Goal: Information Seeking & Learning: Check status

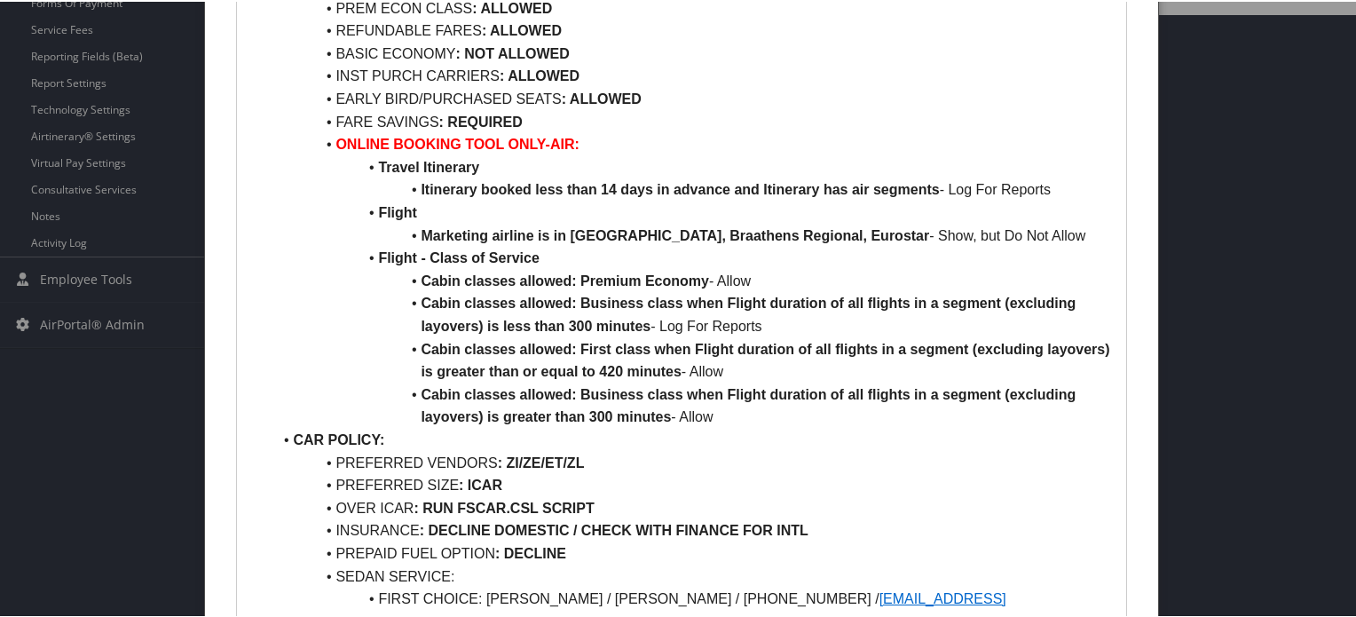
scroll to position [621, 0]
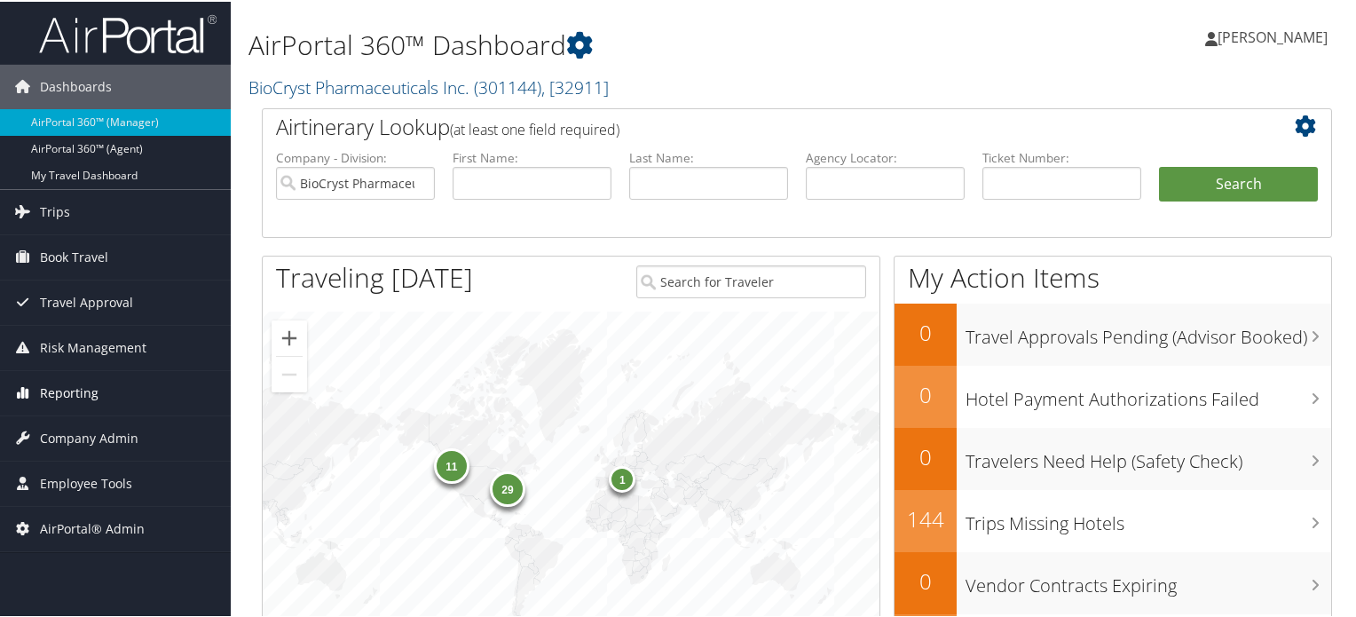
click at [82, 396] on span "Reporting" at bounding box center [69, 391] width 59 height 44
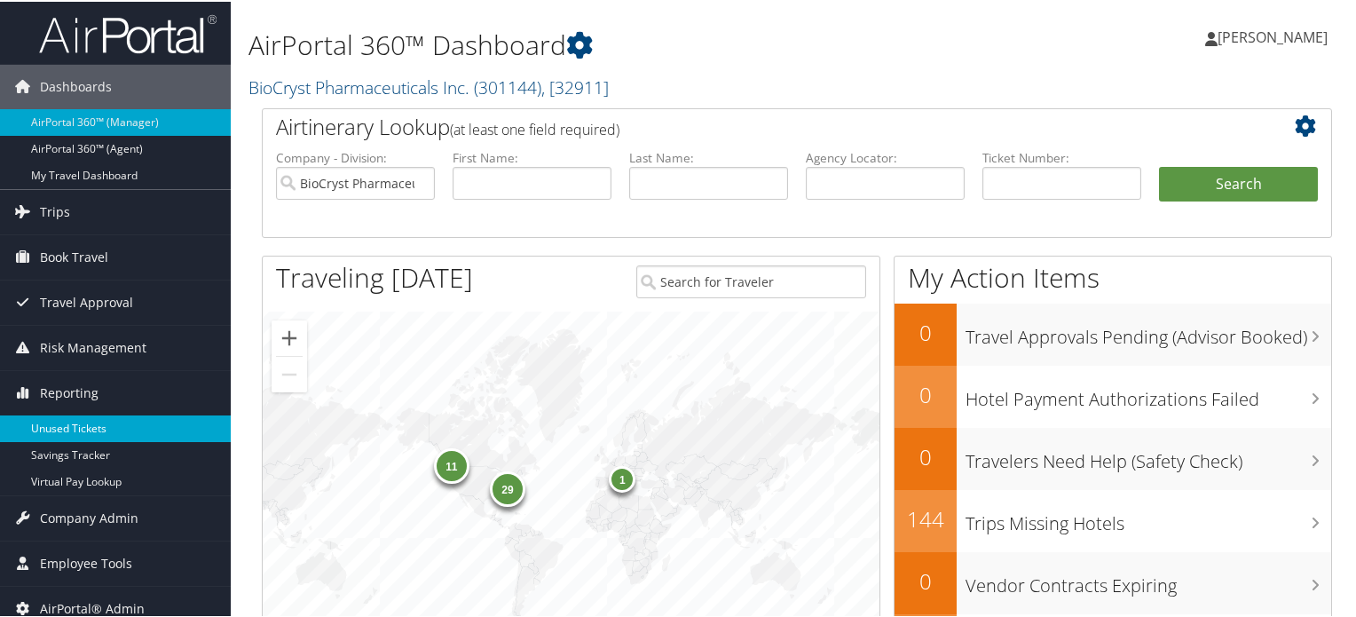
click at [47, 423] on link "Unused Tickets" at bounding box center [115, 427] width 231 height 27
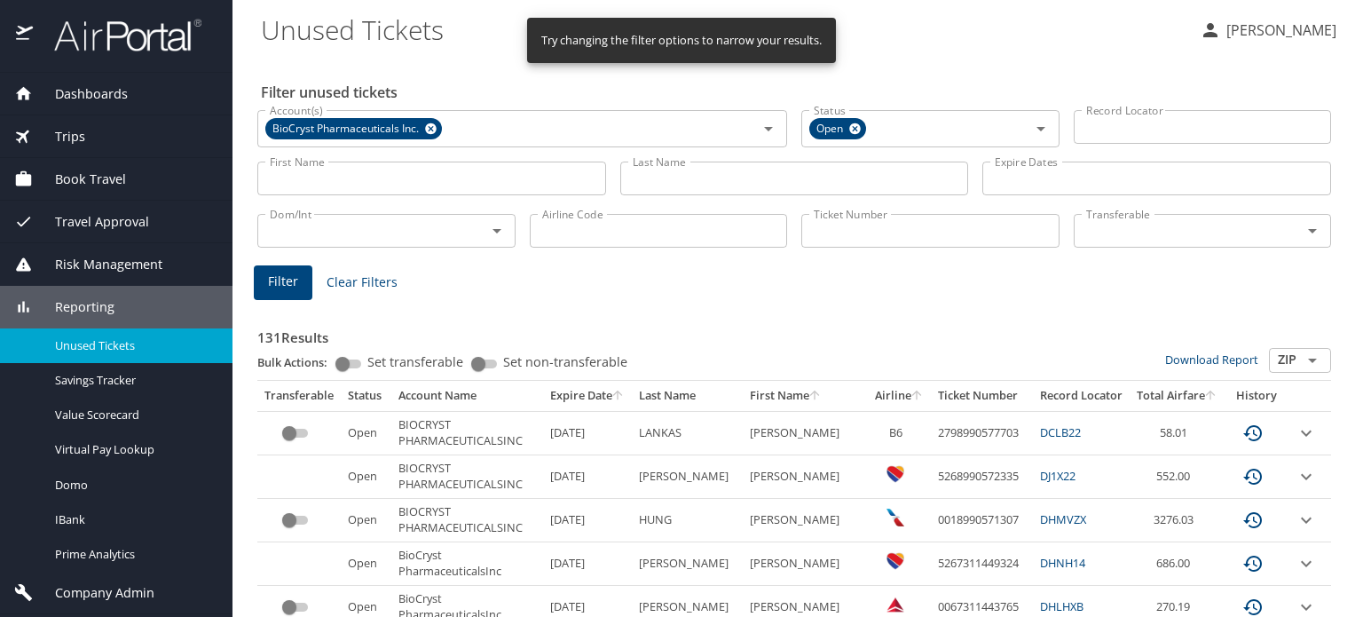
click at [400, 160] on div "First Name First Name" at bounding box center [431, 176] width 349 height 44
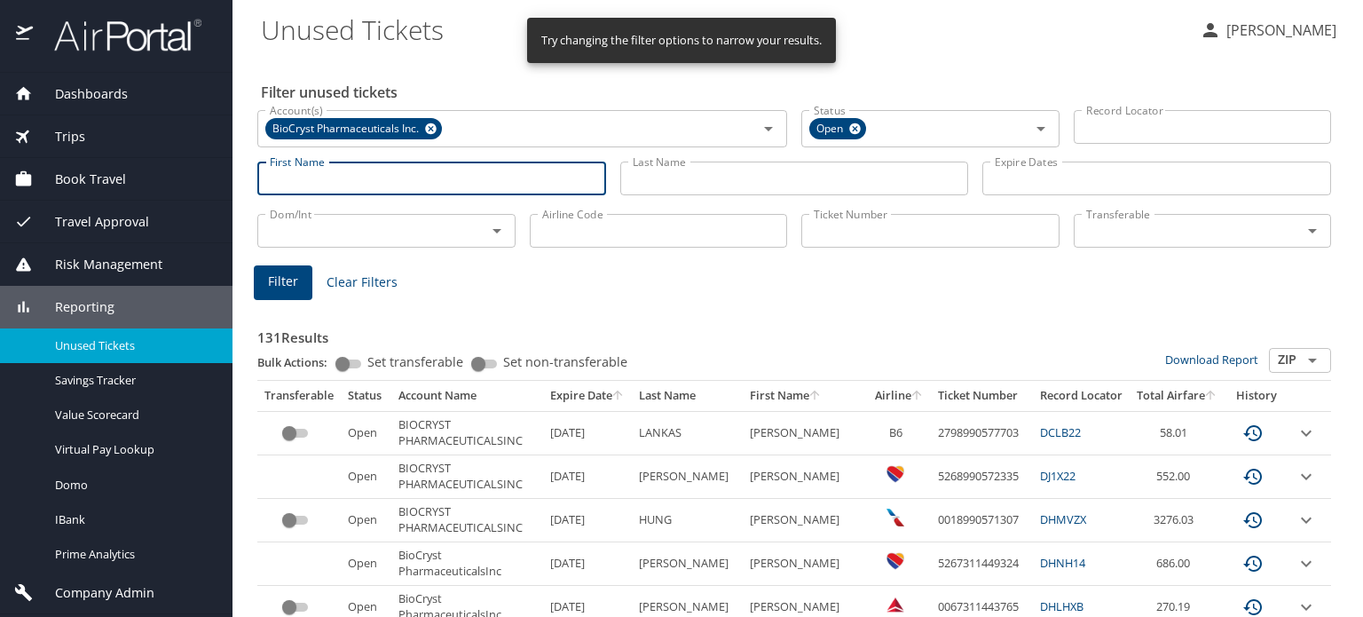
click at [387, 179] on input "First Name" at bounding box center [431, 179] width 349 height 34
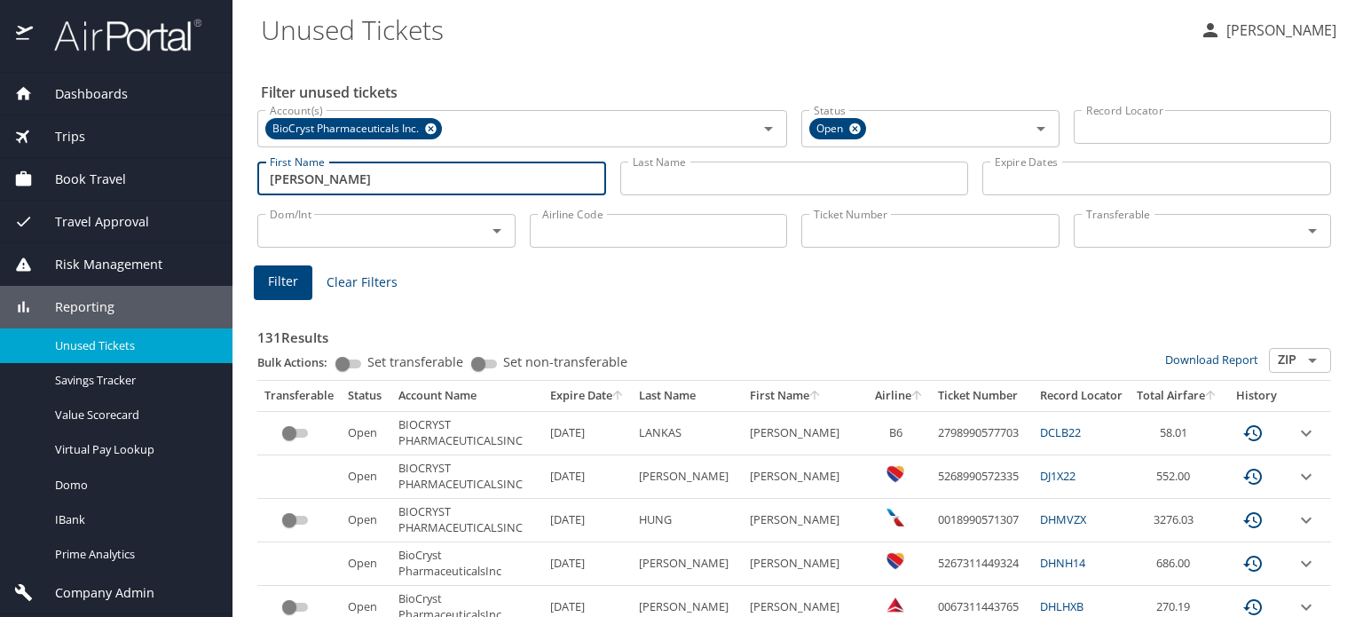
type input "debby"
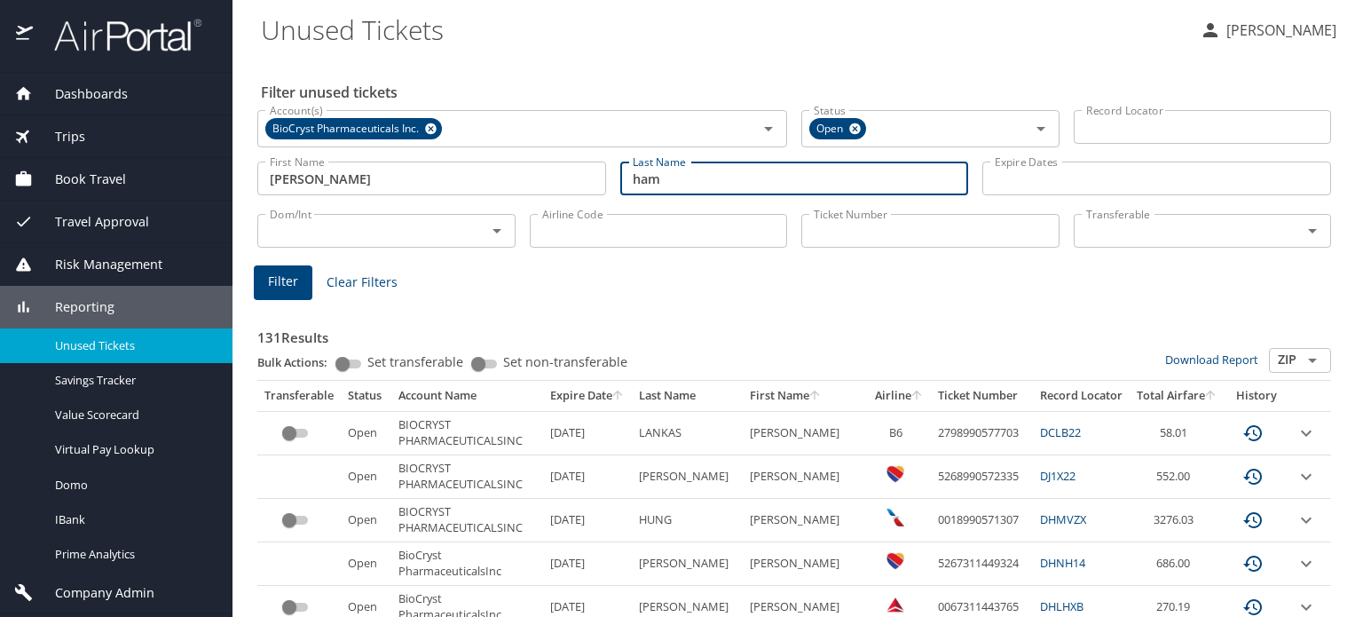
type input "ham"
click at [351, 173] on input "debby" at bounding box center [431, 179] width 349 height 34
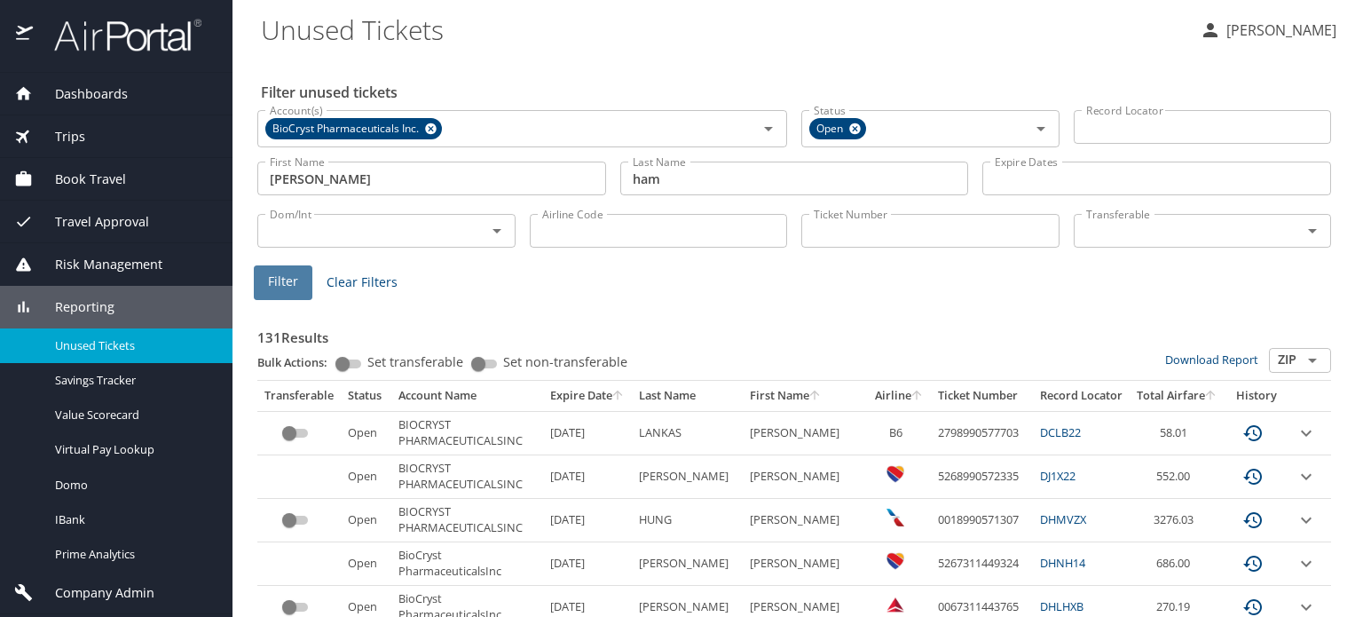
click at [305, 284] on button "Filter" at bounding box center [283, 282] width 59 height 35
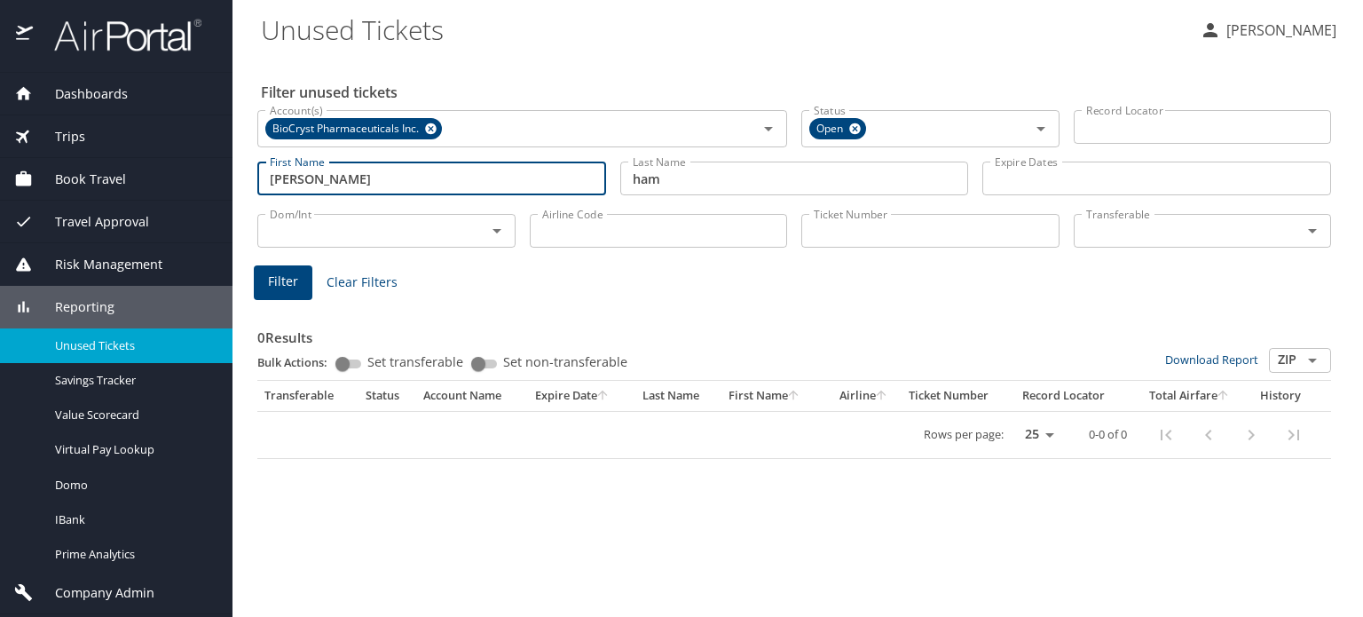
drag, startPoint x: 382, startPoint y: 179, endPoint x: 309, endPoint y: 173, distance: 73.1
click at [309, 173] on input "debby jeon hwa" at bounding box center [431, 179] width 349 height 34
type input "debby"
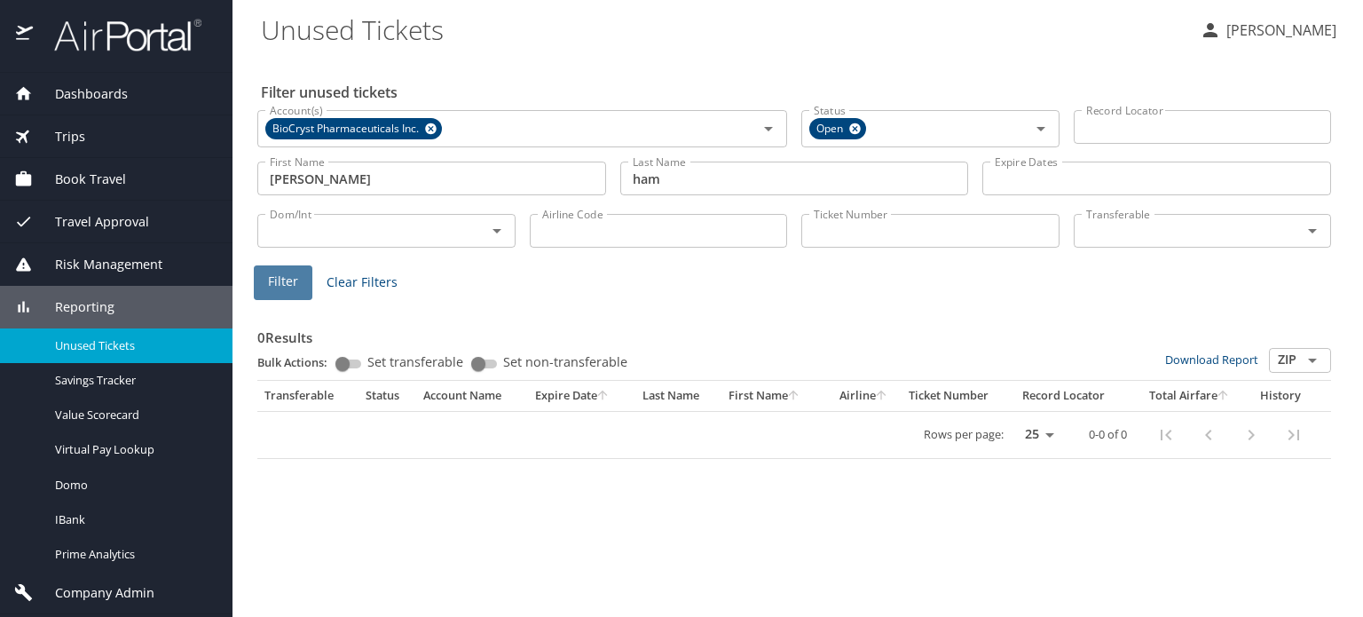
click at [279, 292] on span "Filter" at bounding box center [283, 282] width 30 height 22
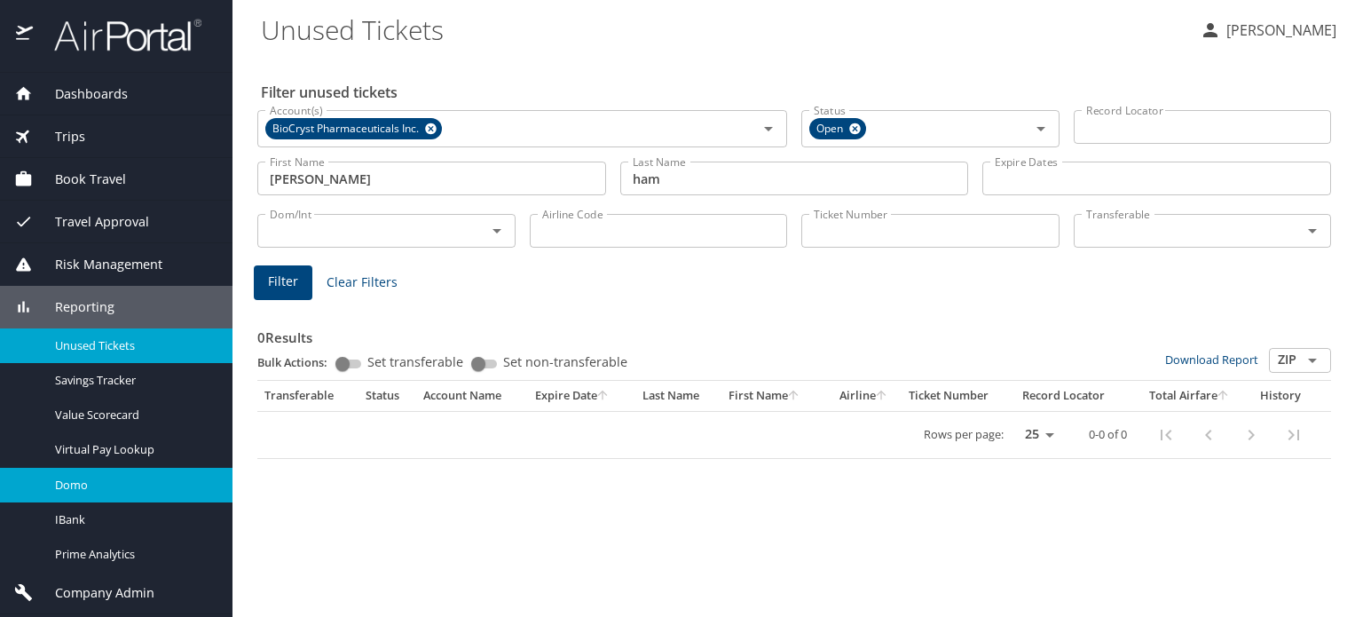
scroll to position [39, 0]
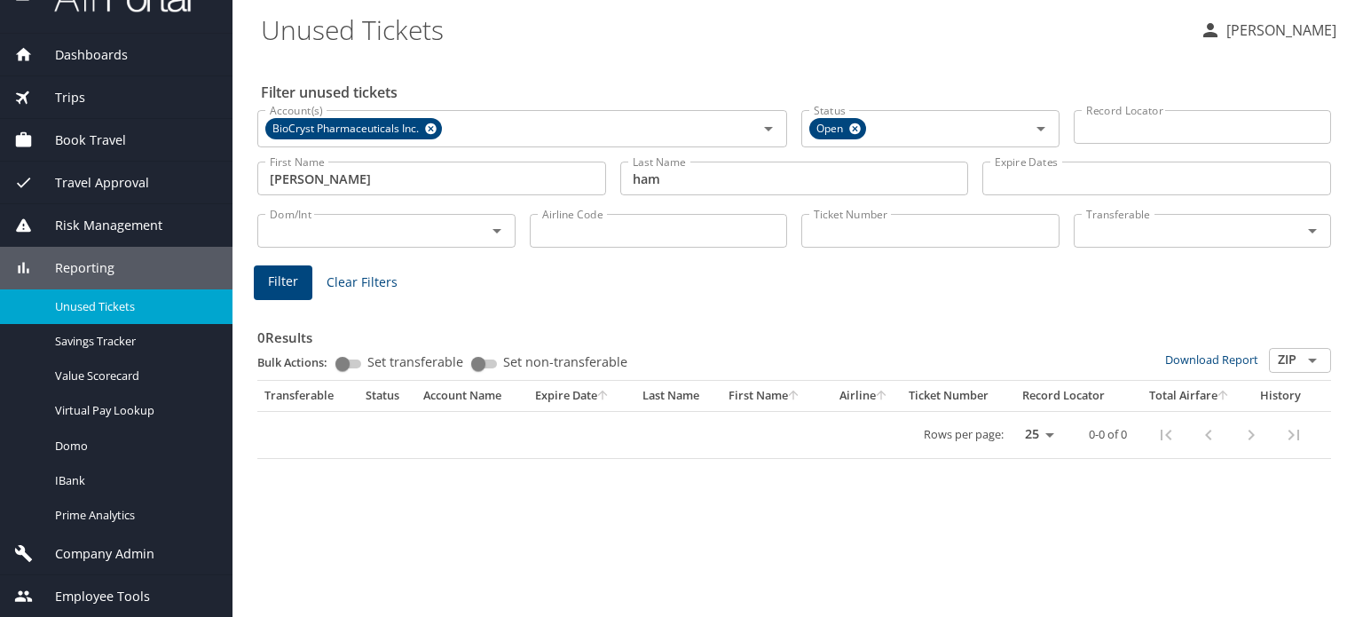
click at [120, 307] on span "Unused Tickets" at bounding box center [133, 306] width 156 height 17
click at [428, 120] on icon at bounding box center [430, 129] width 13 height 20
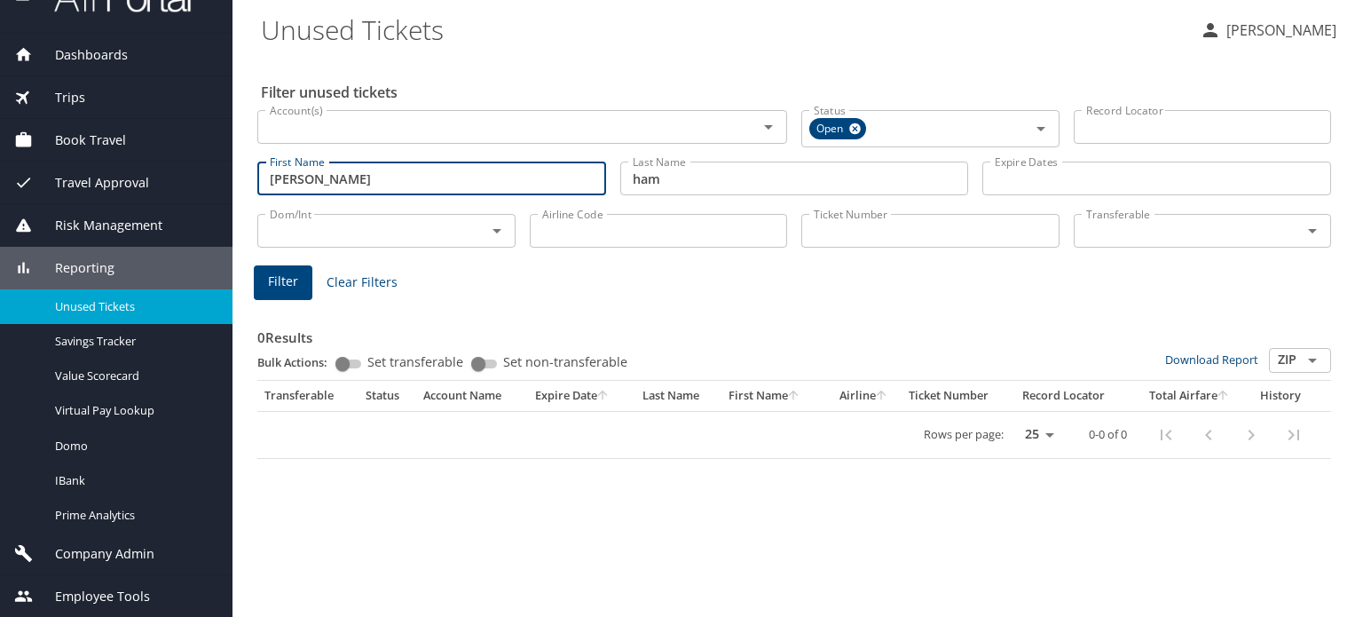
drag, startPoint x: 389, startPoint y: 184, endPoint x: 102, endPoint y: 164, distance: 287.4
click at [102, 164] on div "Dashboards AirPortal 360™ Manager AirPortal 360™ Agent My Travel Dashboard Trip…" at bounding box center [681, 308] width 1363 height 617
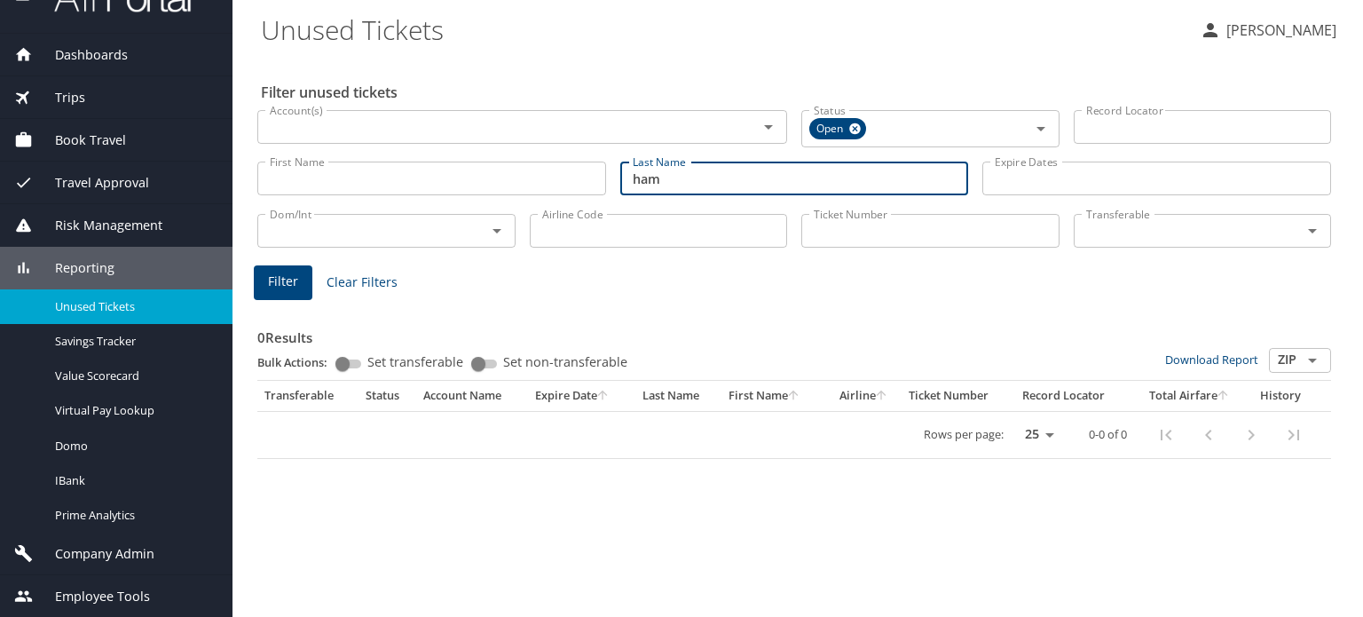
drag, startPoint x: 720, startPoint y: 181, endPoint x: 462, endPoint y: 193, distance: 258.6
click at [480, 198] on div "First Name First Name Last Name ham Last Name Expire Dates Expire Dates" at bounding box center [794, 178] width 1088 height 63
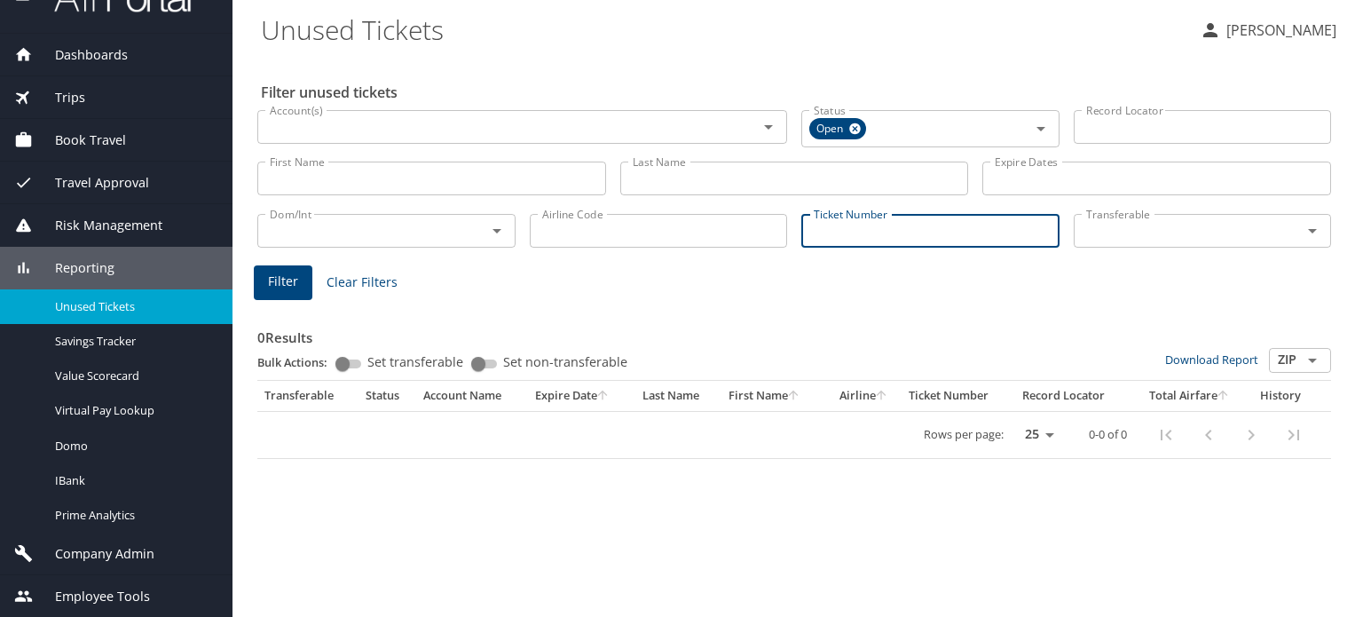
click at [859, 229] on input "Ticket Number" at bounding box center [931, 231] width 258 height 34
paste input "0018999960352"
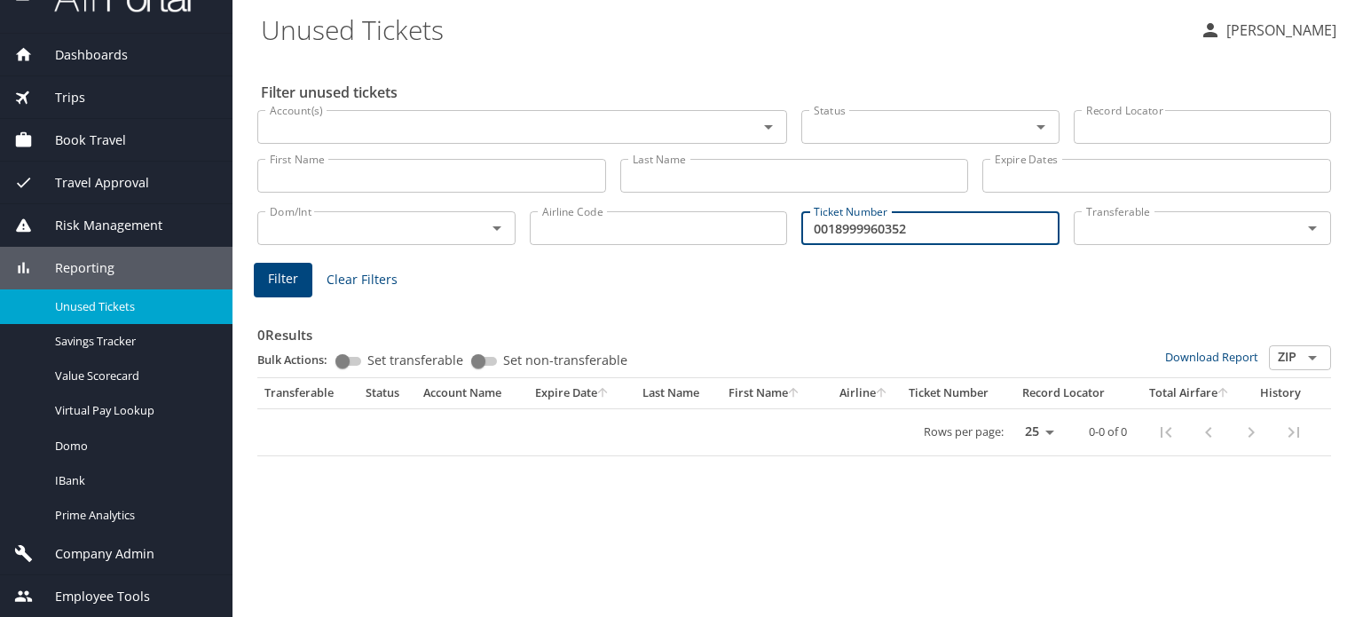
type input "0018999960352"
click at [286, 281] on span "Filter" at bounding box center [283, 279] width 30 height 22
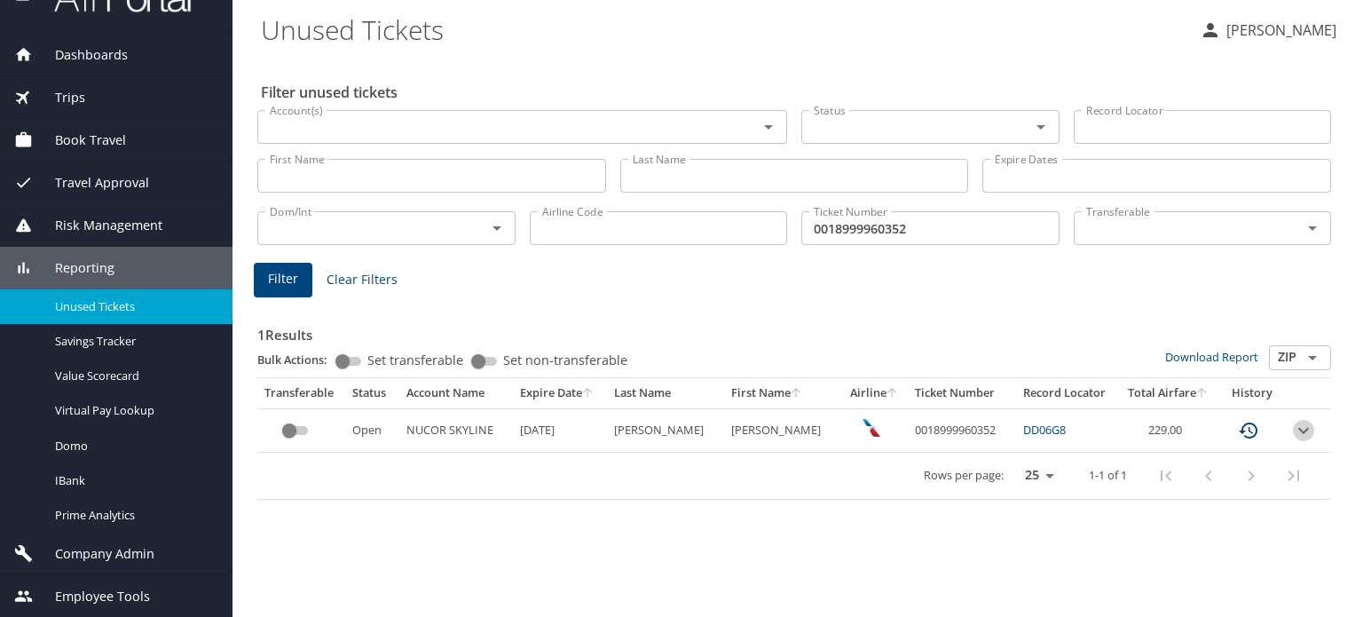
click at [1309, 425] on icon "expand row" at bounding box center [1303, 430] width 21 height 21
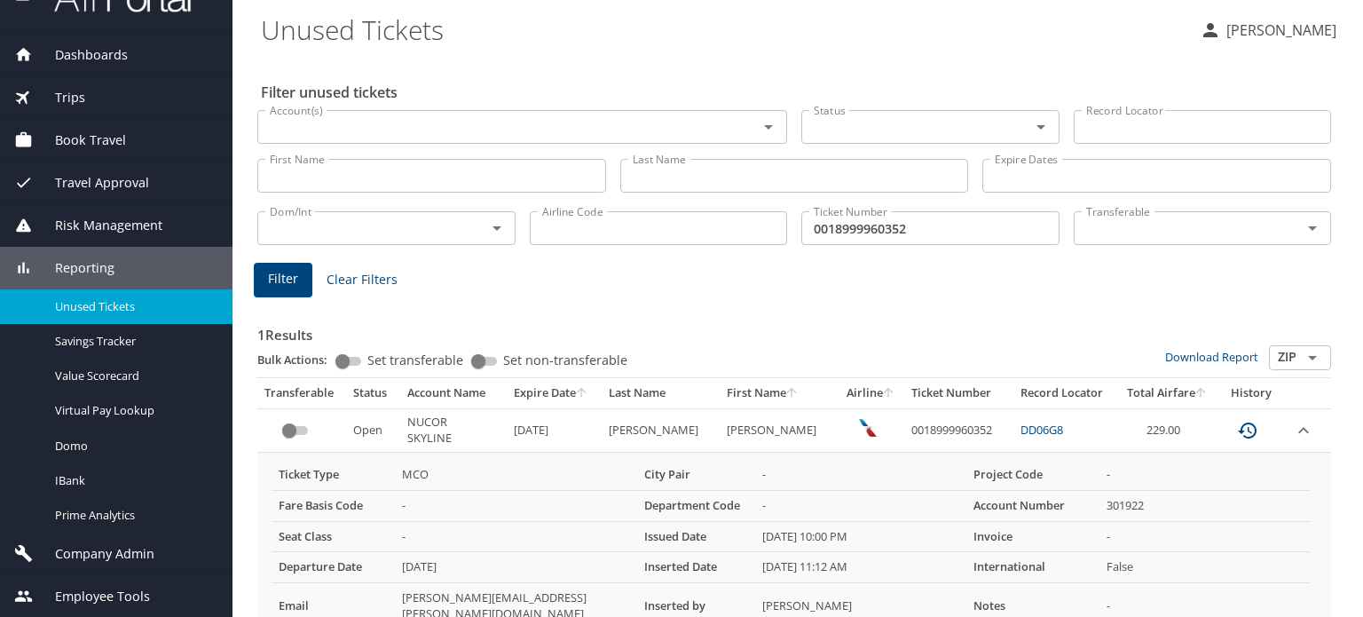
scroll to position [118, 0]
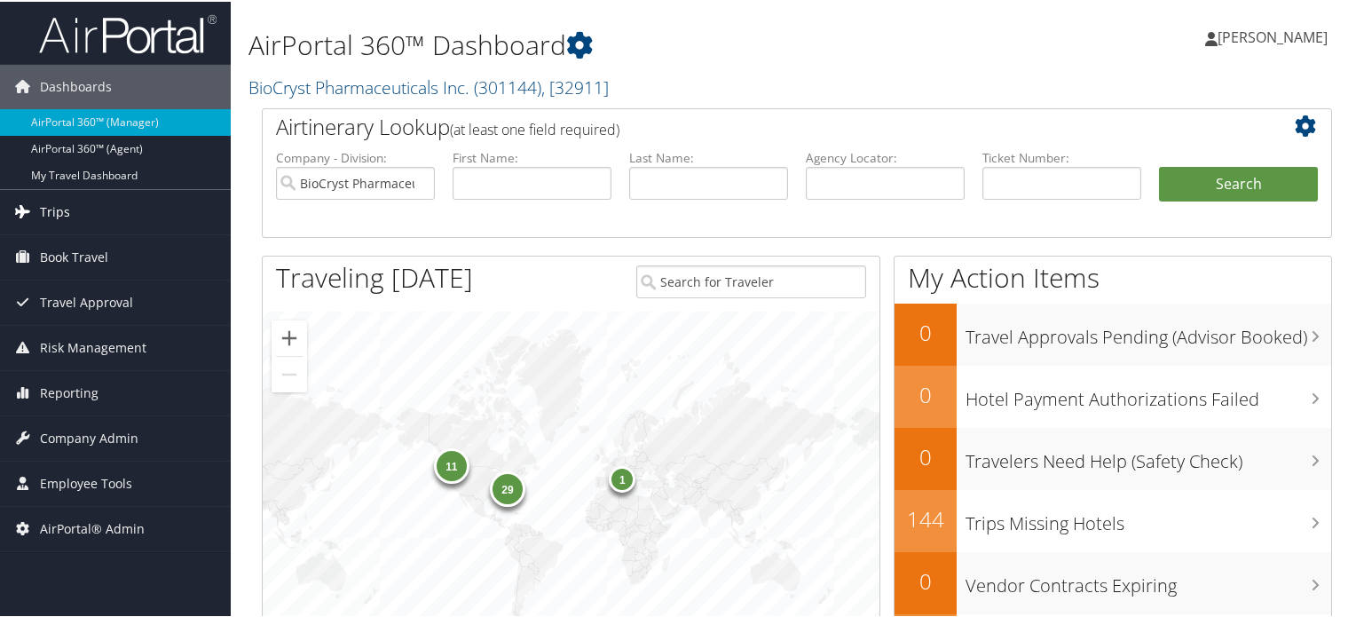
click at [56, 203] on span "Trips" at bounding box center [55, 210] width 30 height 44
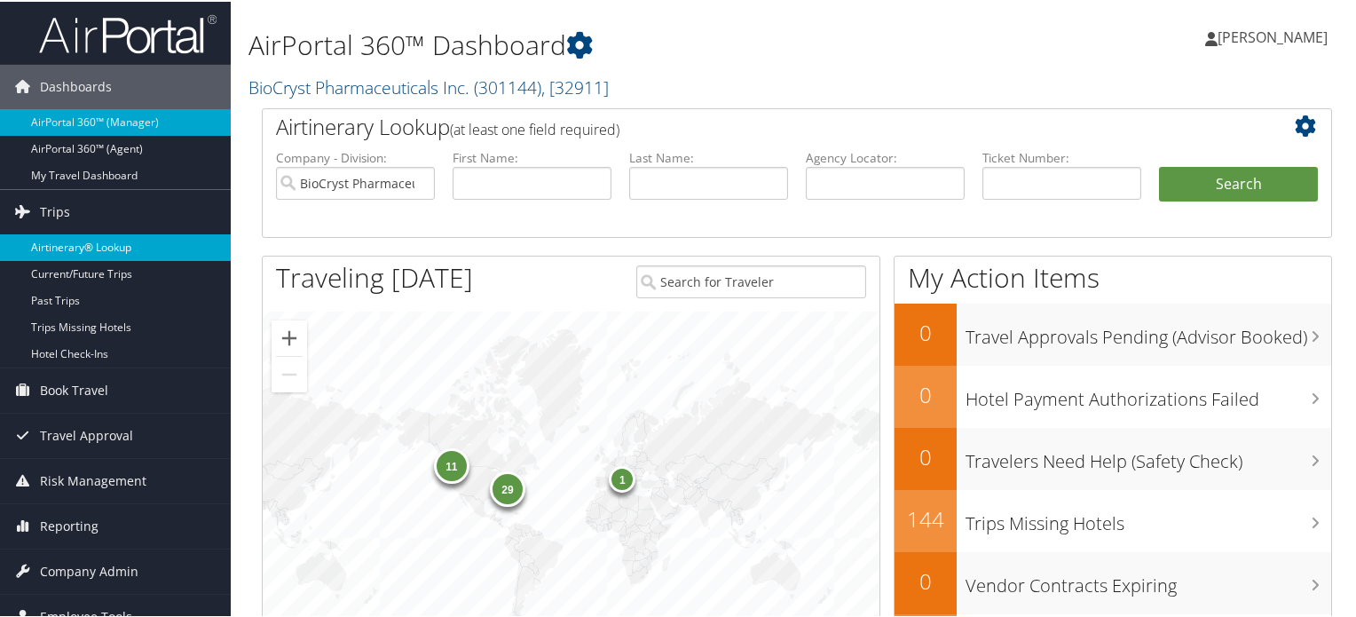
click at [71, 242] on link "Airtinerary® Lookup" at bounding box center [115, 246] width 231 height 27
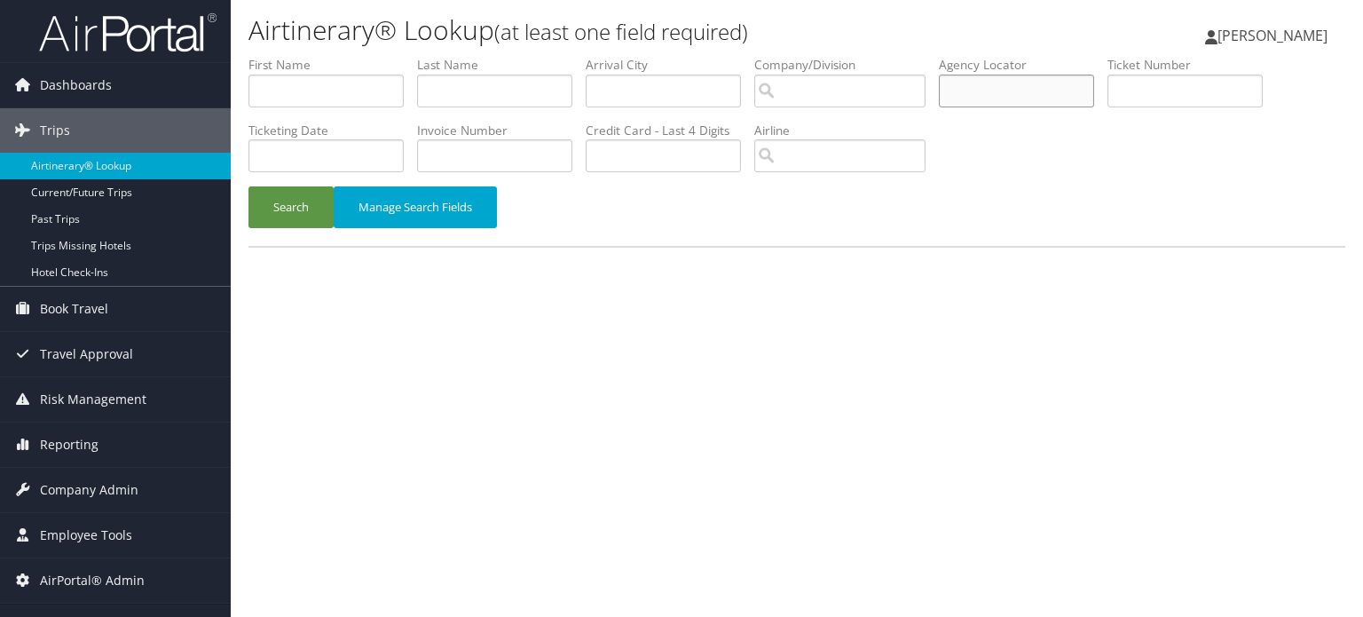
paste input "DN2ZHC"
type input "DN2ZHC"
click at [267, 221] on button "Search" at bounding box center [291, 207] width 85 height 42
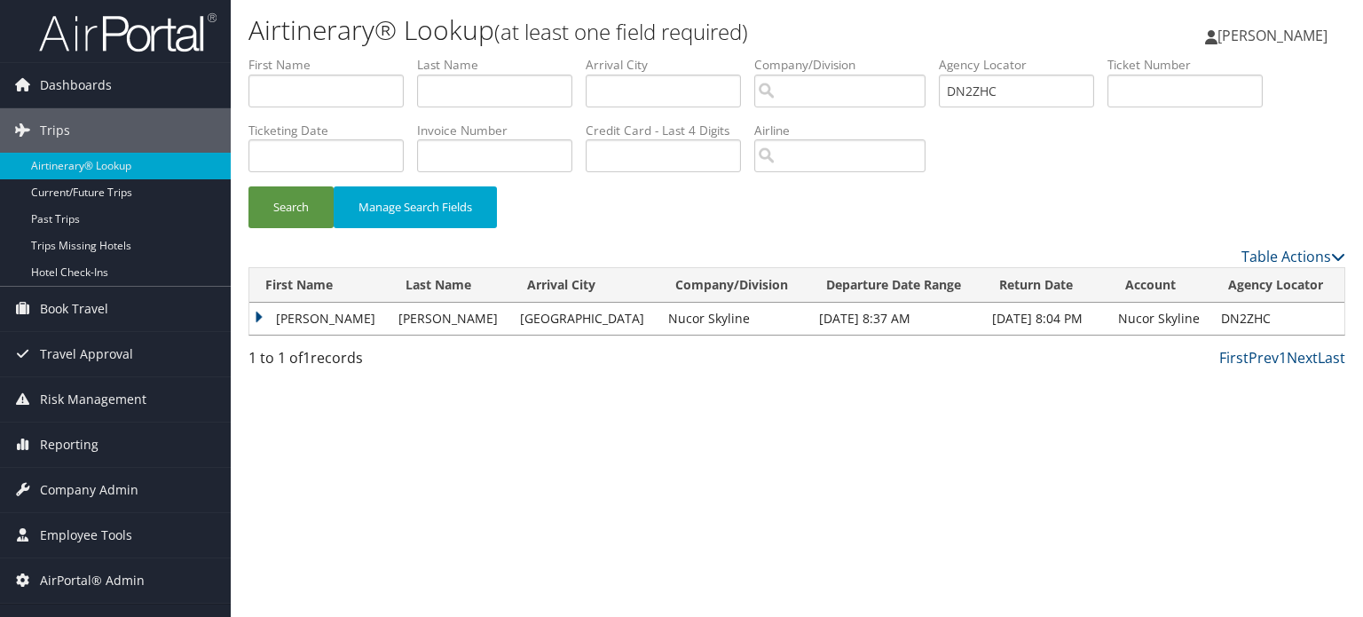
click at [253, 319] on td "[PERSON_NAME]" at bounding box center [319, 319] width 140 height 32
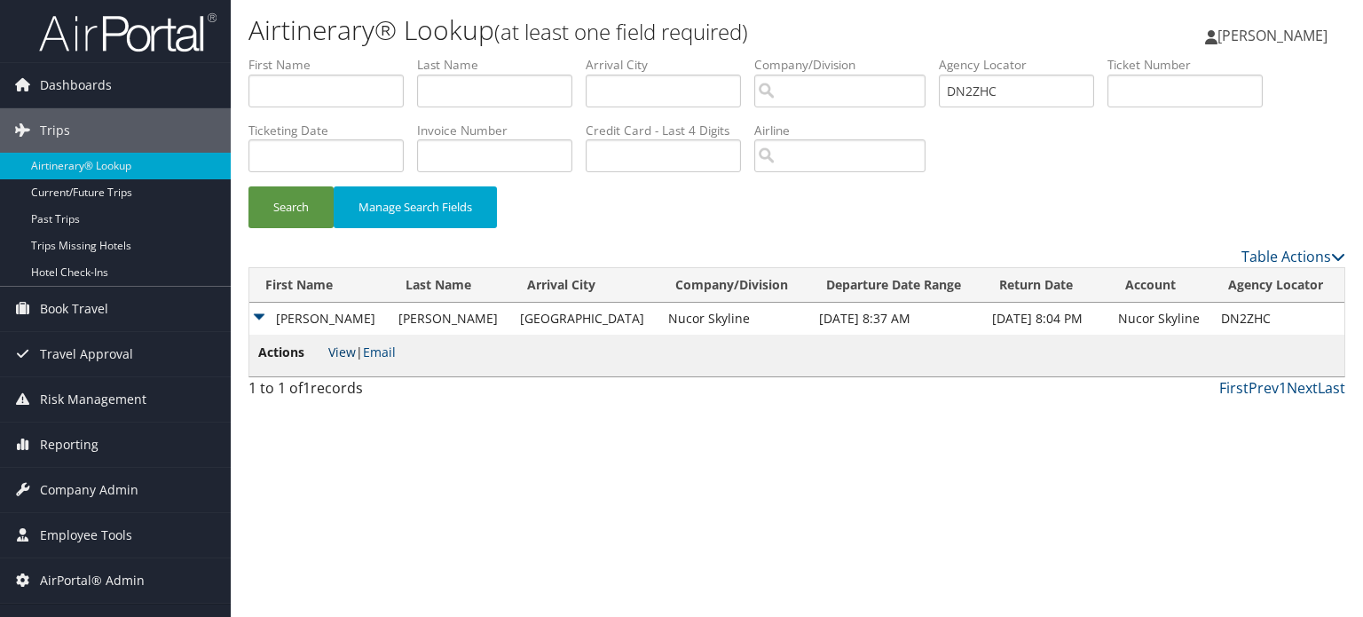
click at [336, 350] on link "View" at bounding box center [342, 352] width 28 height 17
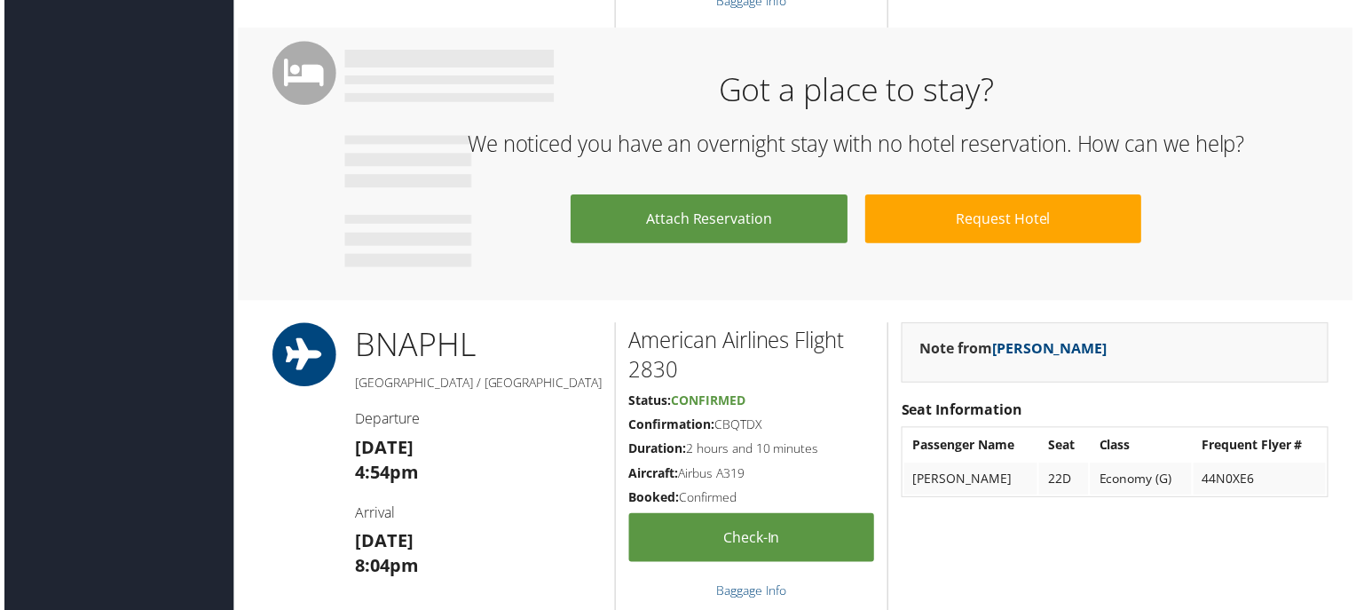
scroll to position [678, 0]
